Goal: Information Seeking & Learning: Learn about a topic

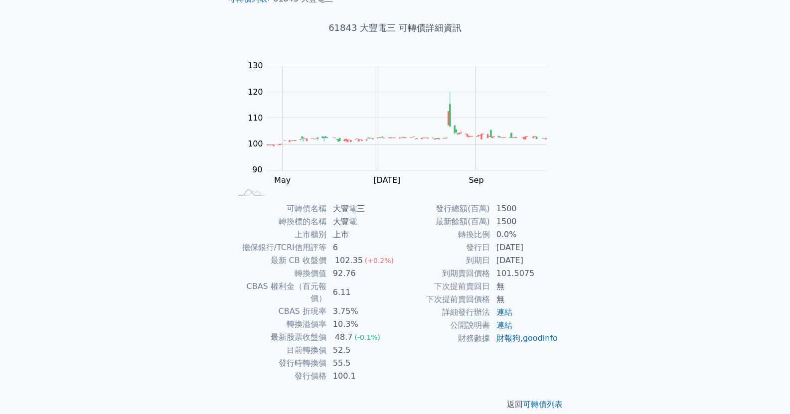
scroll to position [47, 0]
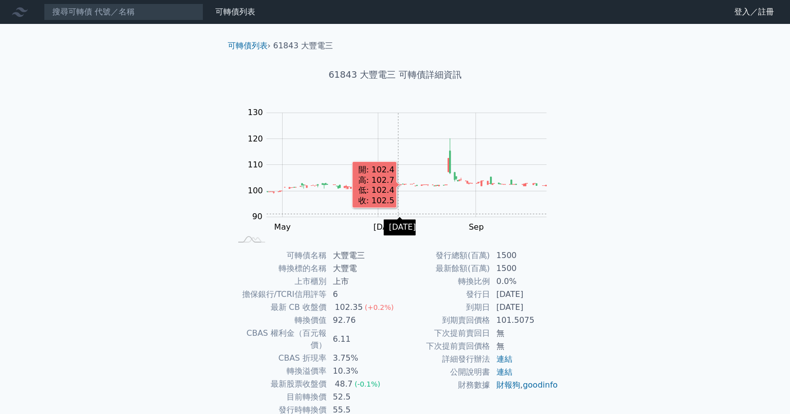
scroll to position [47, 0]
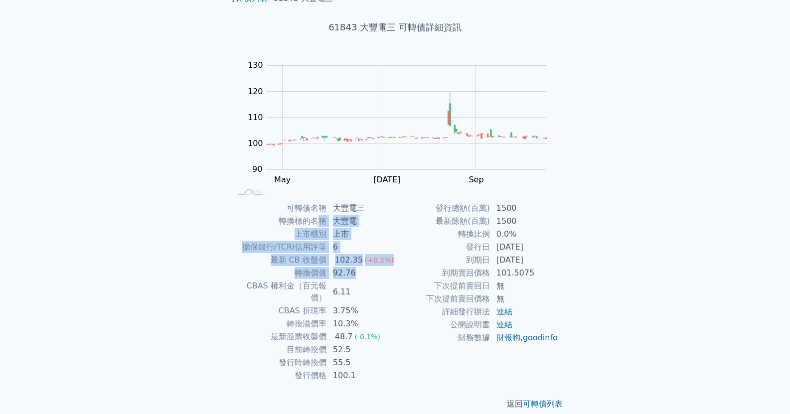
drag, startPoint x: 337, startPoint y: 231, endPoint x: 399, endPoint y: 288, distance: 84.3
click at [398, 288] on div "可轉債名稱 大豐電三 轉換標的名稱 大豐電 上市櫃別 上市 擔保銀行/TCRI信用評等 6 最新 CB 收盤價 102.35 (+0.2%) 轉換價值 92.…" at bounding box center [395, 292] width 351 height 180
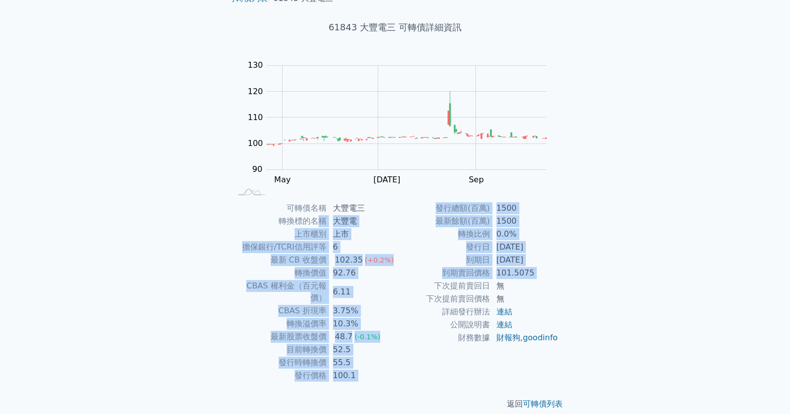
click at [399, 286] on td "下次提前賣回日" at bounding box center [442, 286] width 95 height 13
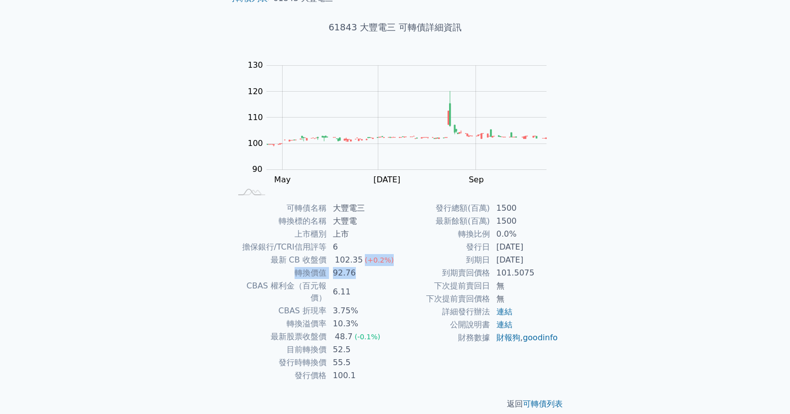
drag, startPoint x: 389, startPoint y: 274, endPoint x: 340, endPoint y: 236, distance: 62.1
click at [355, 250] on tbody "可轉債名稱 大豐電三 轉換標的名稱 大豐電 上市櫃別 上市 擔保銀行/TCRI信用評等 6 最新 CB 收盤價 102.35 (+0.2%) 轉換價值 92.…" at bounding box center [314, 292] width 164 height 180
click at [340, 236] on td "上市" at bounding box center [361, 234] width 68 height 13
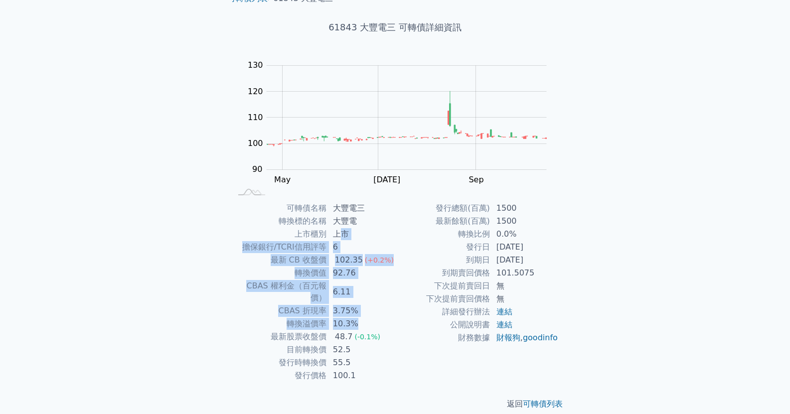
drag, startPoint x: 348, startPoint y: 255, endPoint x: 393, endPoint y: 314, distance: 74.3
click at [392, 314] on tbody "可轉債名稱 大豐電三 轉換標的名稱 大豐電 上市櫃別 上市 擔保銀行/TCRI信用評等 6 最新 CB 收盤價 102.35 (+0.2%) 轉換價值 92.…" at bounding box center [314, 292] width 164 height 180
click at [392, 318] on td "10.3%" at bounding box center [361, 324] width 68 height 13
click at [377, 305] on td "3.75%" at bounding box center [361, 311] width 68 height 13
drag, startPoint x: 389, startPoint y: 292, endPoint x: 345, endPoint y: 217, distance: 86.7
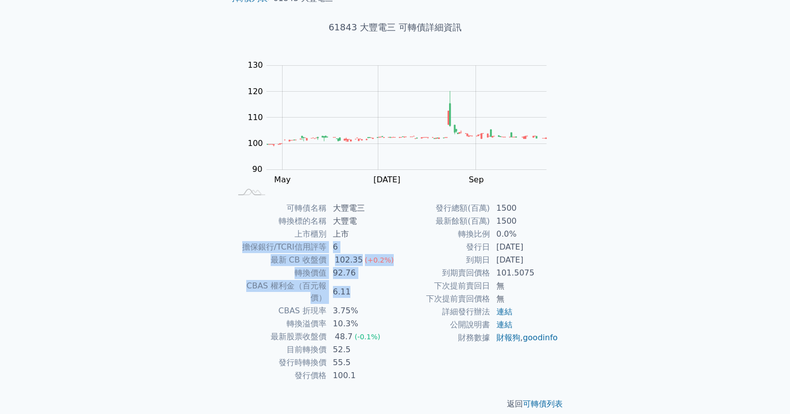
click at [345, 218] on tbody "可轉債名稱 大豐電三 轉換標的名稱 大豐電 上市櫃別 上市 擔保銀行/TCRI信用評等 6 最新 CB 收盤價 102.35 (+0.2%) 轉換價值 92.…" at bounding box center [314, 292] width 164 height 180
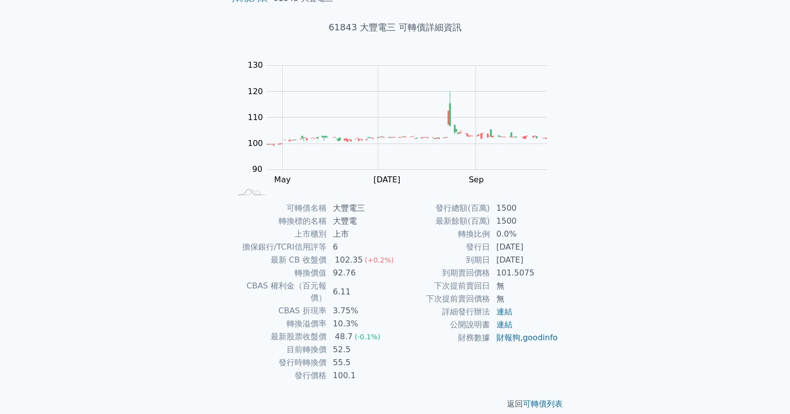
click at [341, 204] on td "大豐電三" at bounding box center [361, 208] width 68 height 13
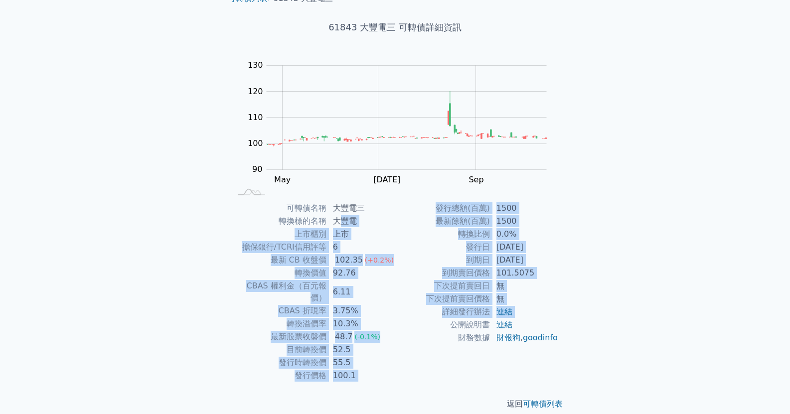
drag, startPoint x: 341, startPoint y: 217, endPoint x: 421, endPoint y: 329, distance: 137.2
click at [417, 329] on div "可轉債名稱 大豐電三 轉換標的名稱 大豐電 上市櫃別 上市 擔保銀行/TCRI信用評等 6 最新 CB 收盤價 102.35 (+0.2%) 轉換價值 92.…" at bounding box center [395, 292] width 351 height 180
drag, startPoint x: 421, startPoint y: 329, endPoint x: 420, endPoint y: 324, distance: 5.0
click at [420, 329] on td "公開說明書" at bounding box center [442, 325] width 95 height 13
click at [421, 318] on td "詳細發行辦法" at bounding box center [442, 312] width 95 height 13
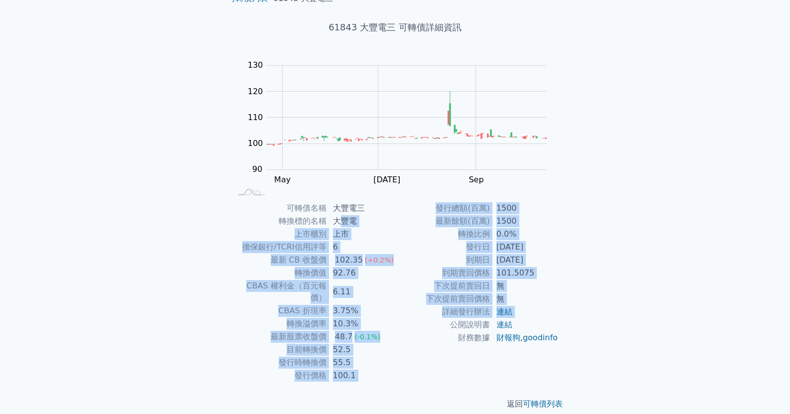
click at [396, 287] on td "下次提前賣回日" at bounding box center [442, 286] width 95 height 13
